Goal: Information Seeking & Learning: Learn about a topic

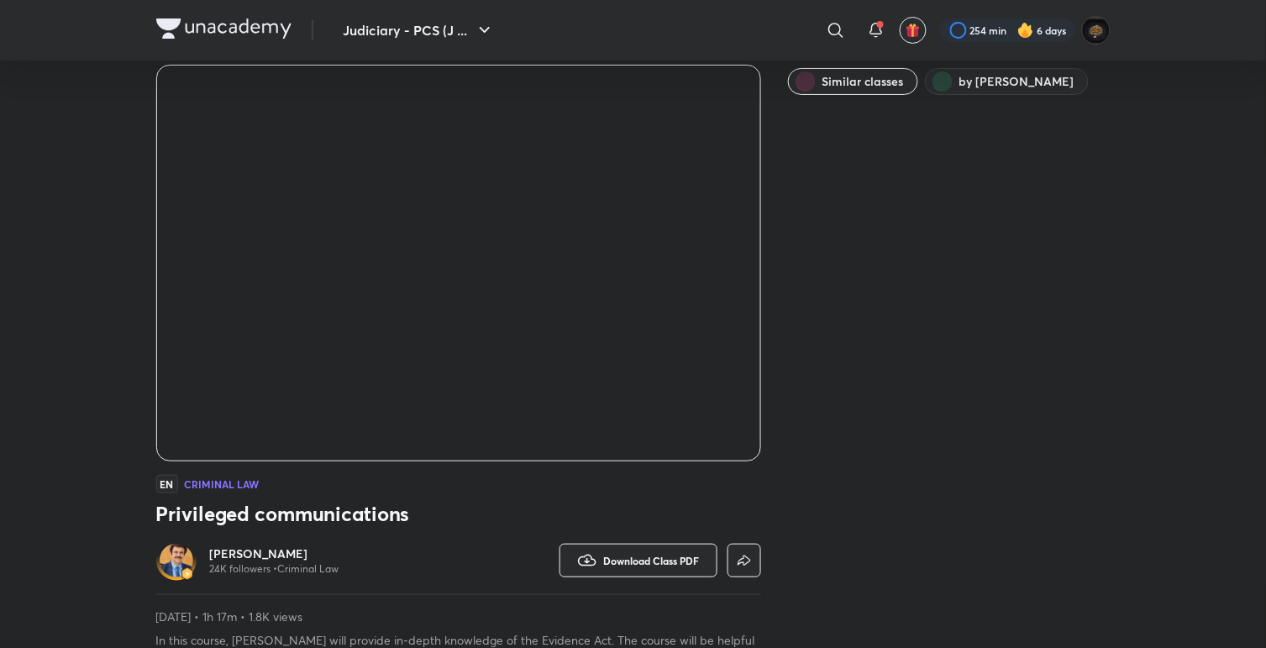
scroll to position [245, 0]
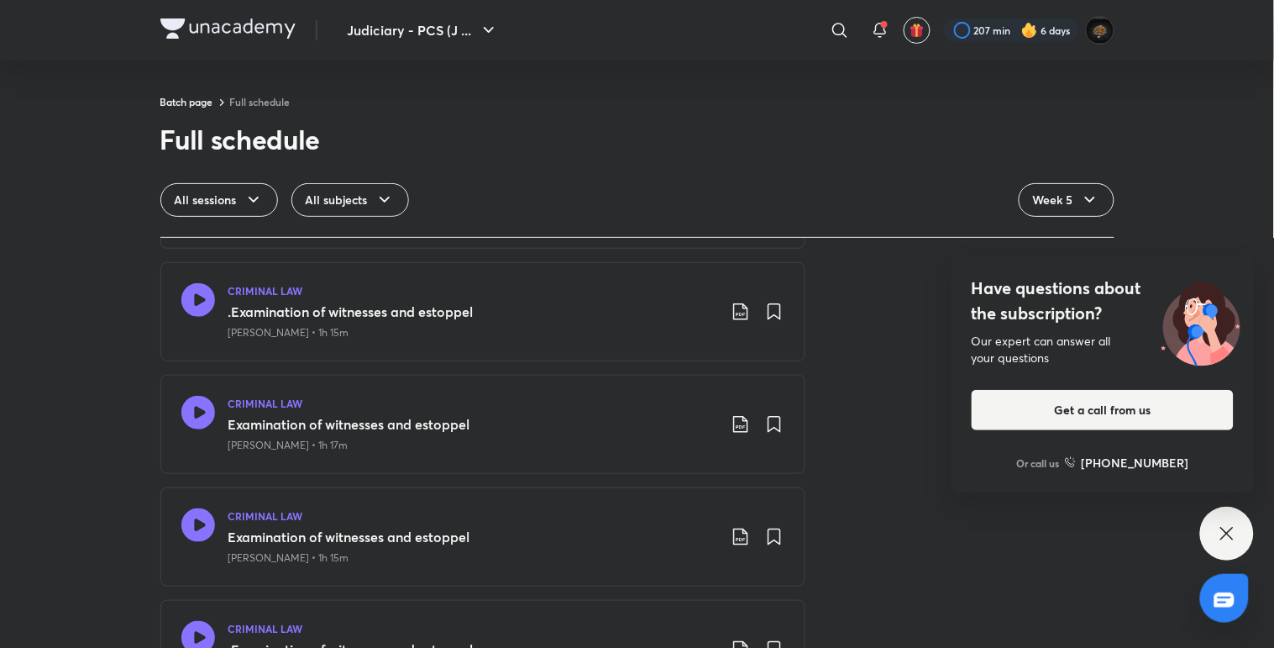
scroll to position [1988, 0]
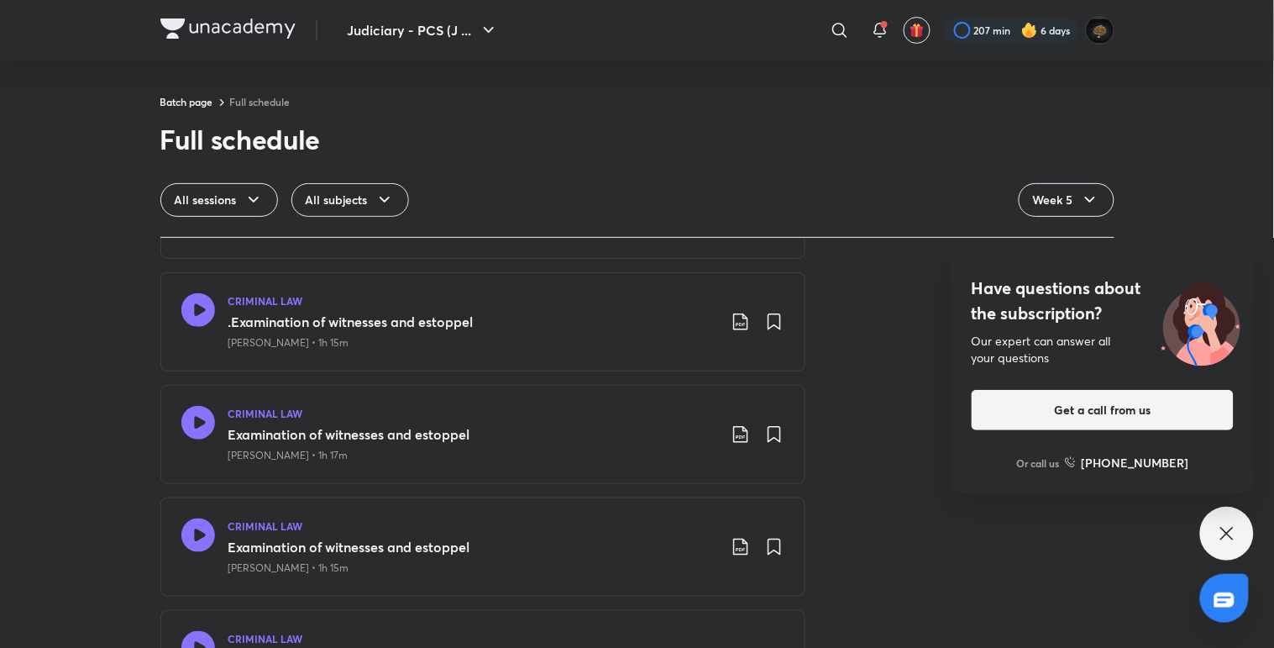
click at [181, 314] on icon at bounding box center [198, 310] width 34 height 34
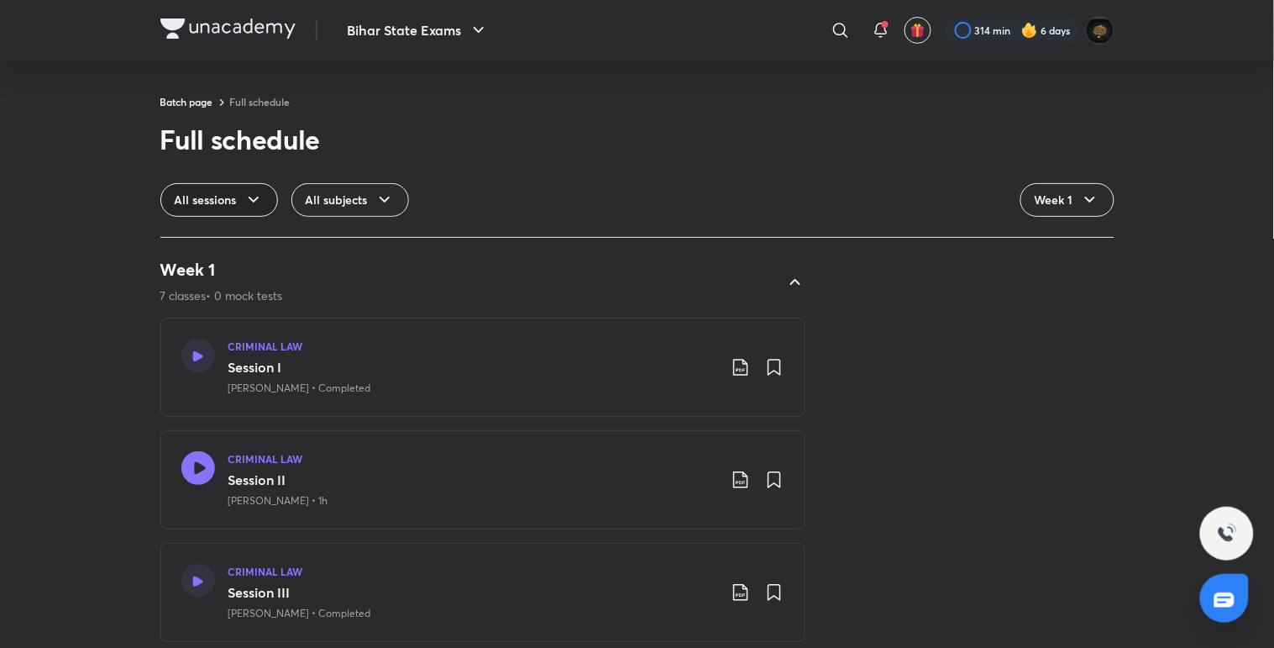
click at [239, 197] on div "All sessions" at bounding box center [219, 200] width 118 height 34
click at [205, 247] on span "All sessions" at bounding box center [204, 244] width 59 height 17
click at [250, 191] on icon at bounding box center [254, 200] width 20 height 20
click at [212, 275] on span "Classes" at bounding box center [194, 278] width 39 height 17
click at [239, 195] on icon at bounding box center [233, 200] width 20 height 20
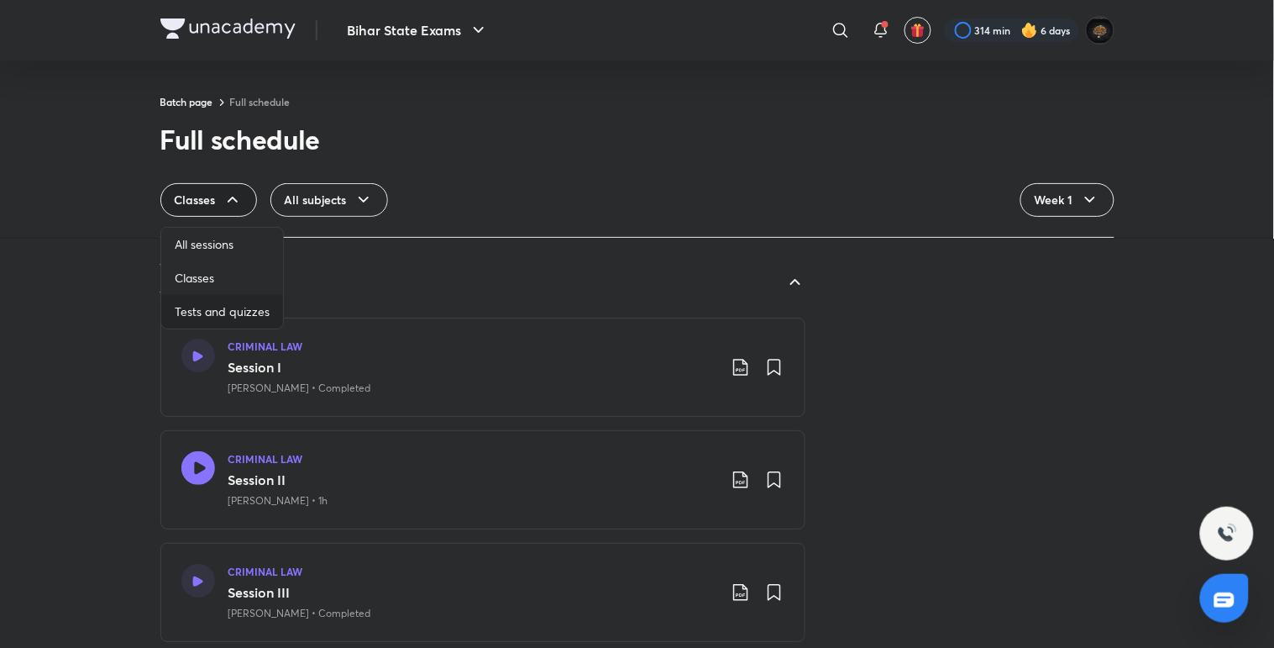
click at [235, 307] on span "Tests and quizzes" at bounding box center [222, 311] width 95 height 17
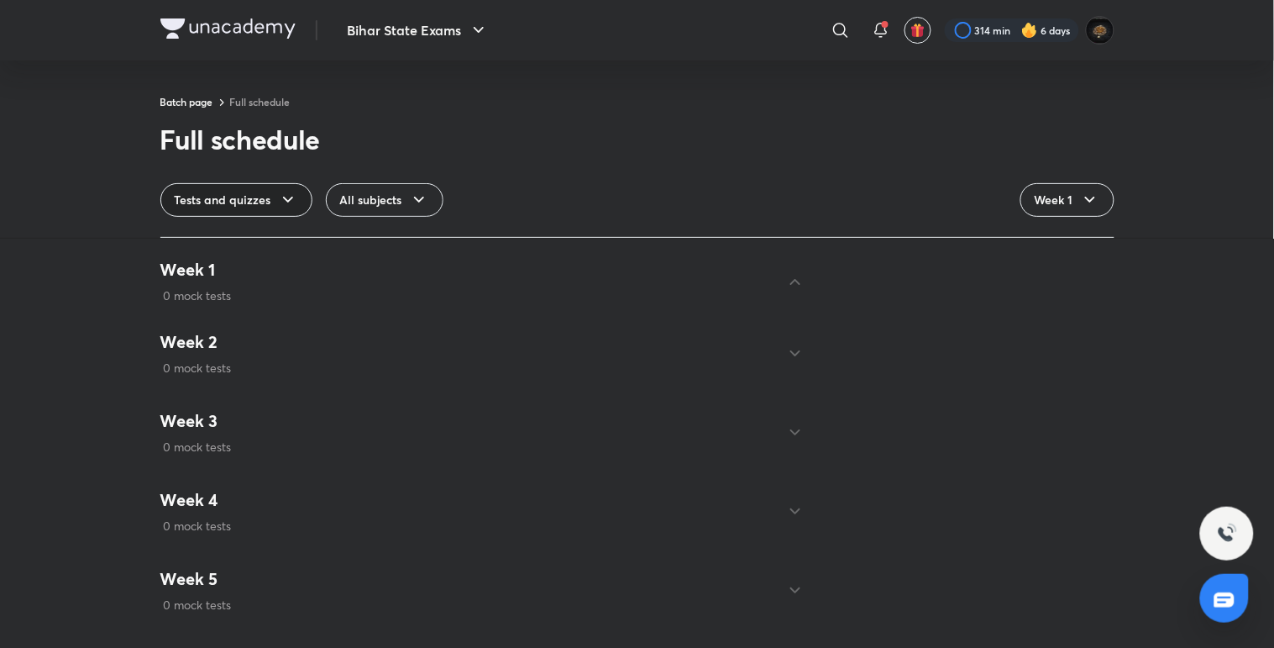
scroll to position [387, 0]
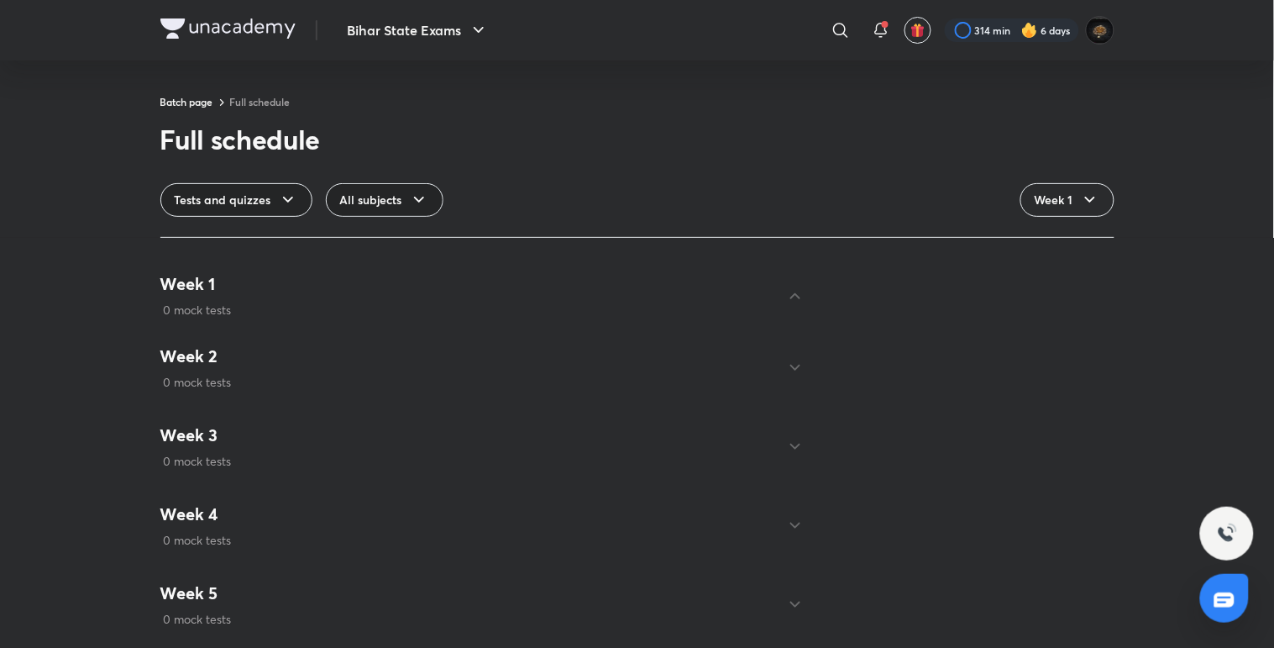
click at [382, 194] on span "All subjects" at bounding box center [371, 200] width 62 height 17
click at [396, 277] on span "The Bharatiya Sakshya Adhiniyam (BSA) 2023" at bounding box center [460, 278] width 242 height 17
click at [295, 198] on icon at bounding box center [288, 200] width 20 height 20
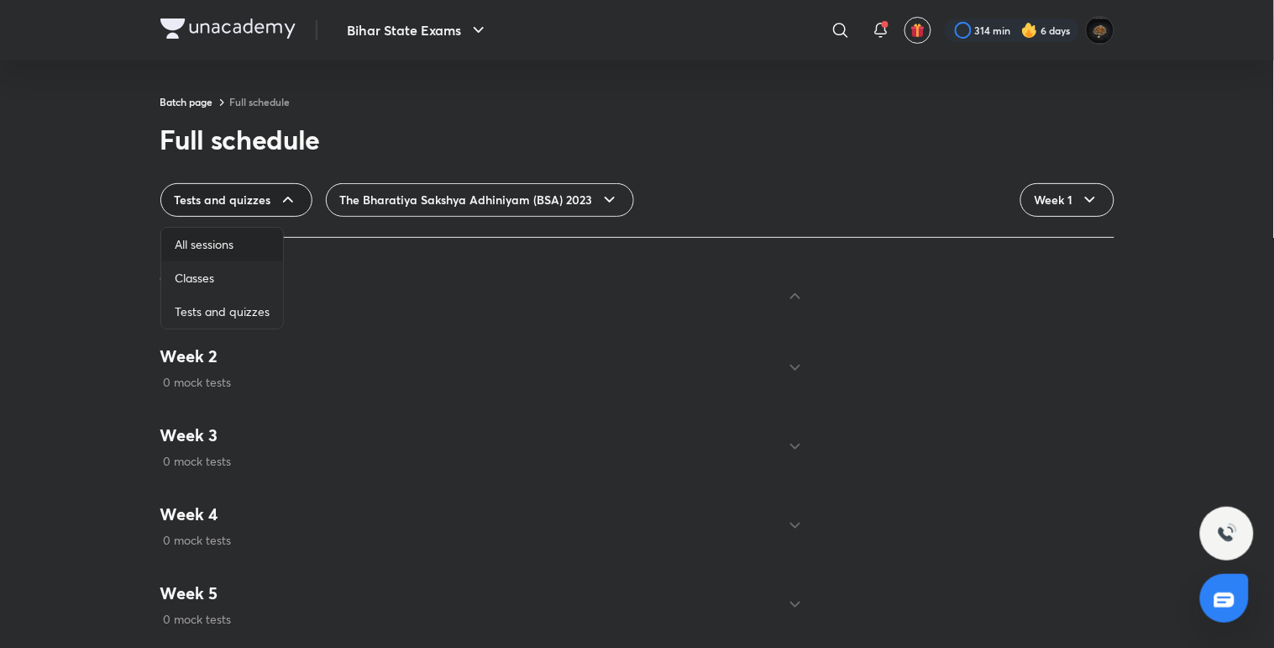
click at [245, 247] on div "All sessions" at bounding box center [222, 245] width 122 height 34
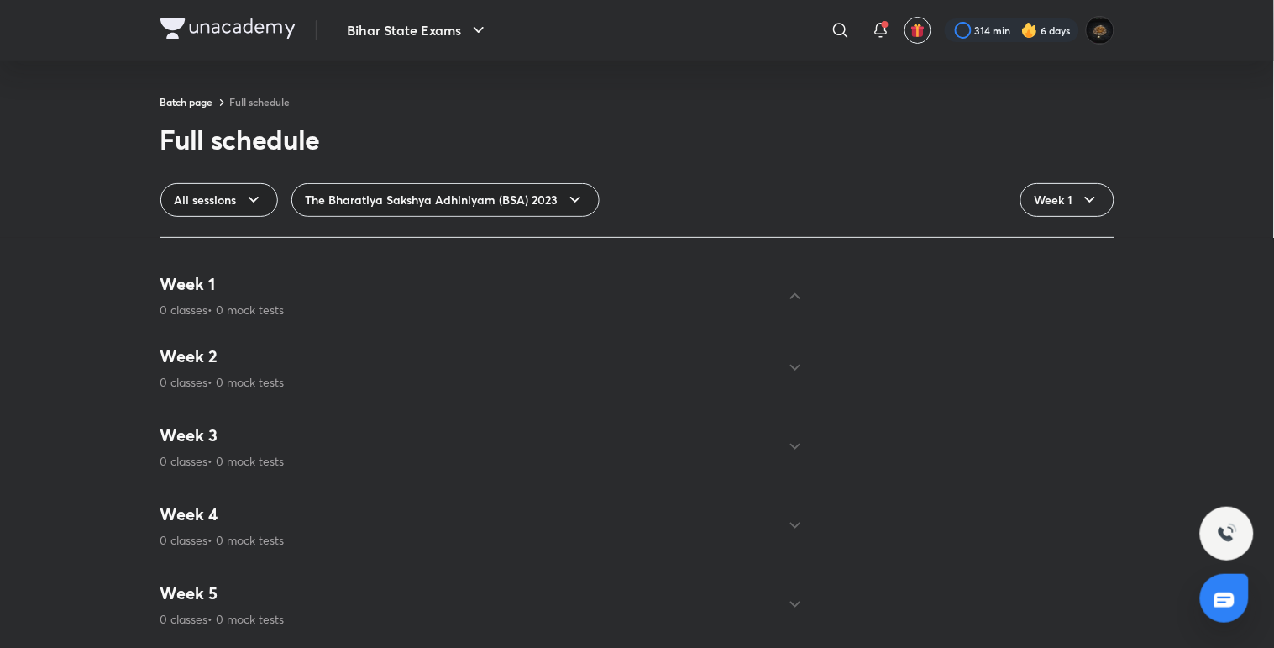
click at [473, 194] on span "The Bharatiya Sakshya Adhiniyam (BSA) 2023" at bounding box center [432, 200] width 253 height 17
click at [464, 314] on div "Criminal Law" at bounding box center [427, 312] width 269 height 34
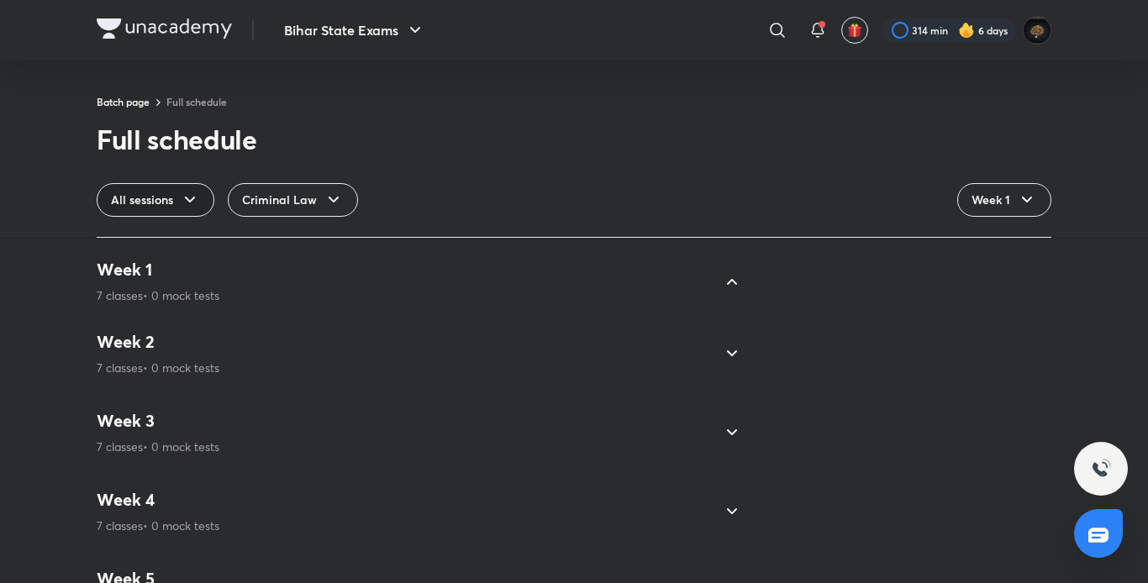
scroll to position [1176, 0]
click at [863, 386] on div "Week 2 7 classes • 0 mock tests" at bounding box center [574, 354] width 954 height 72
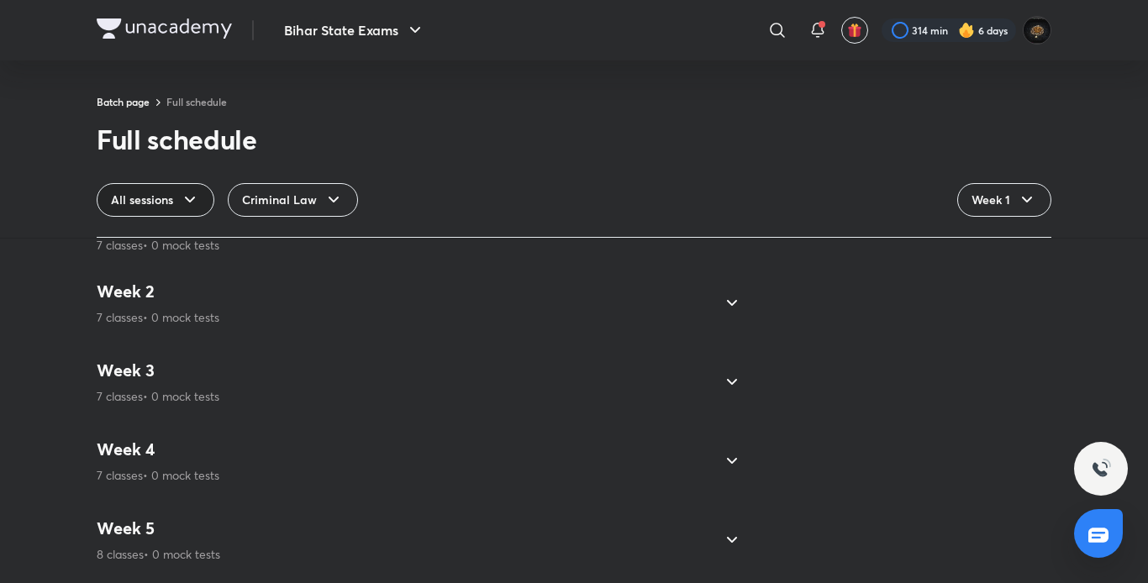
scroll to position [1233, 0]
click at [713, 509] on div "Week 5 8 classes • 0 mock tests" at bounding box center [419, 540] width 645 height 72
click at [712, 531] on div at bounding box center [732, 540] width 40 height 40
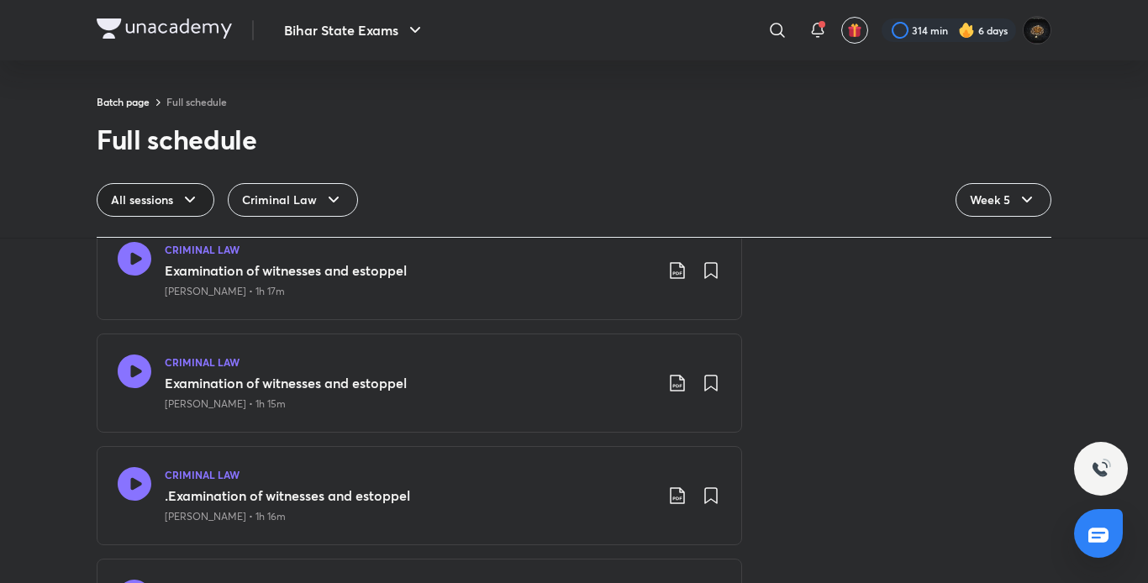
scroll to position [2143, 0]
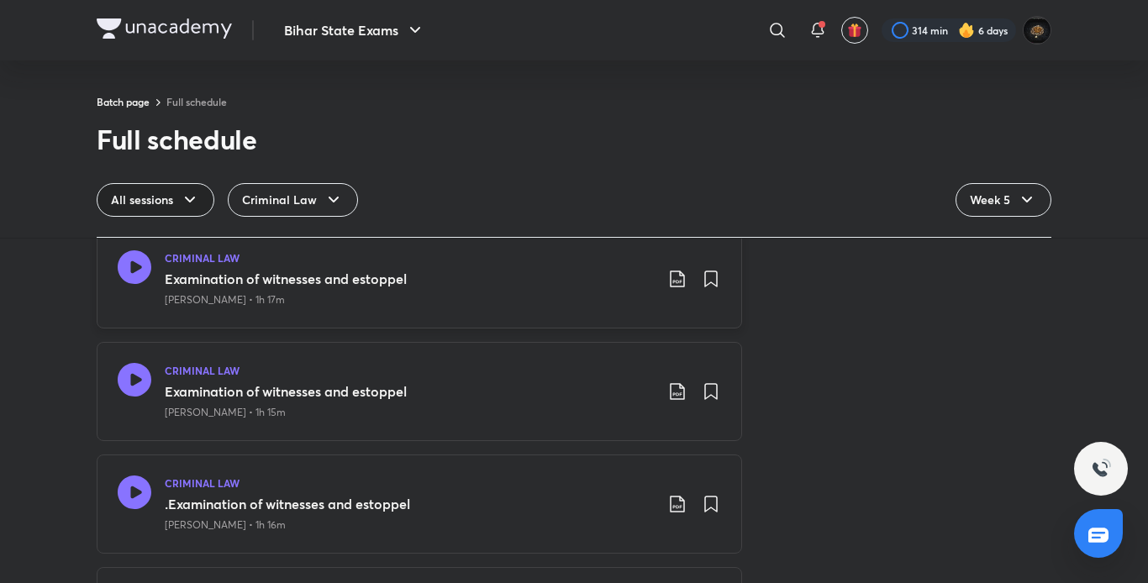
click at [265, 272] on h3 "Examination of witnesses and estoppel" at bounding box center [409, 279] width 489 height 20
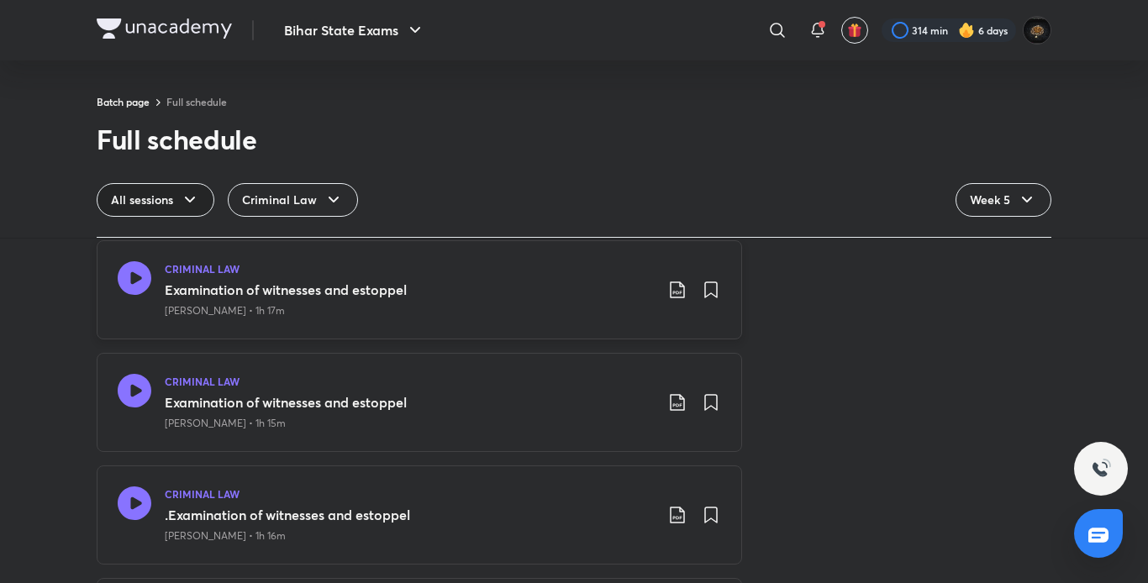
scroll to position [2112, 0]
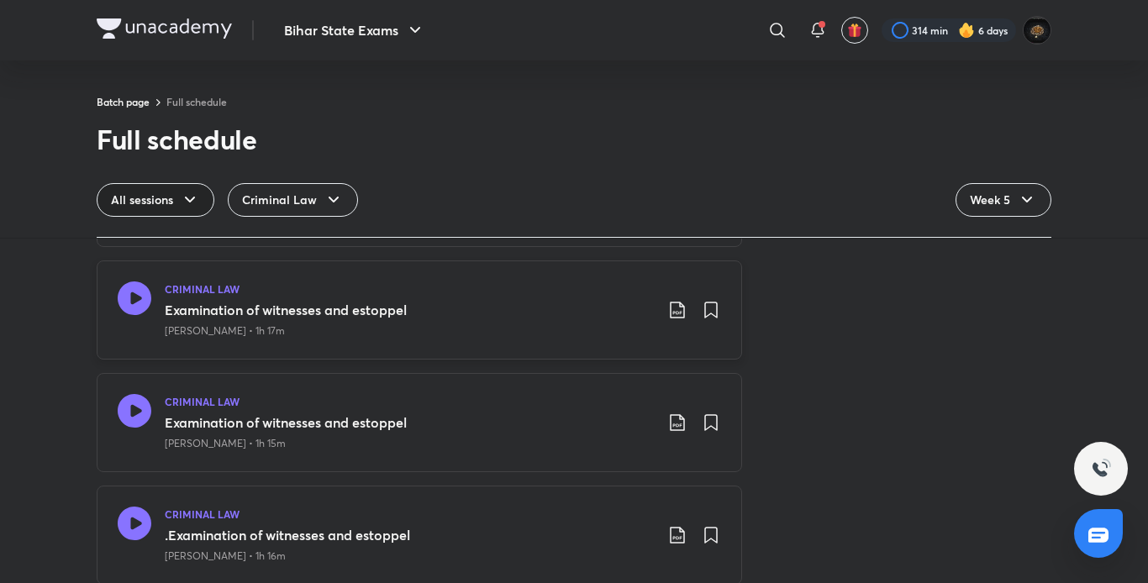
click at [127, 286] on icon at bounding box center [135, 298] width 34 height 34
